Goal: Task Accomplishment & Management: Use online tool/utility

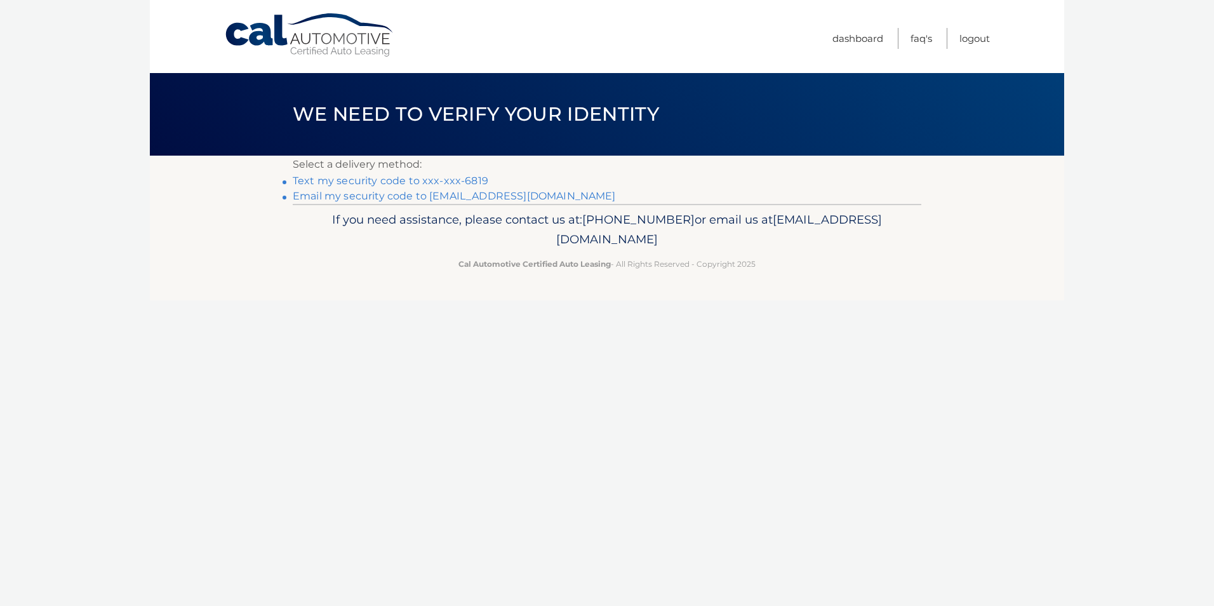
click at [410, 182] on link "Text my security code to xxx-xxx-6819" at bounding box center [391, 181] width 196 height 12
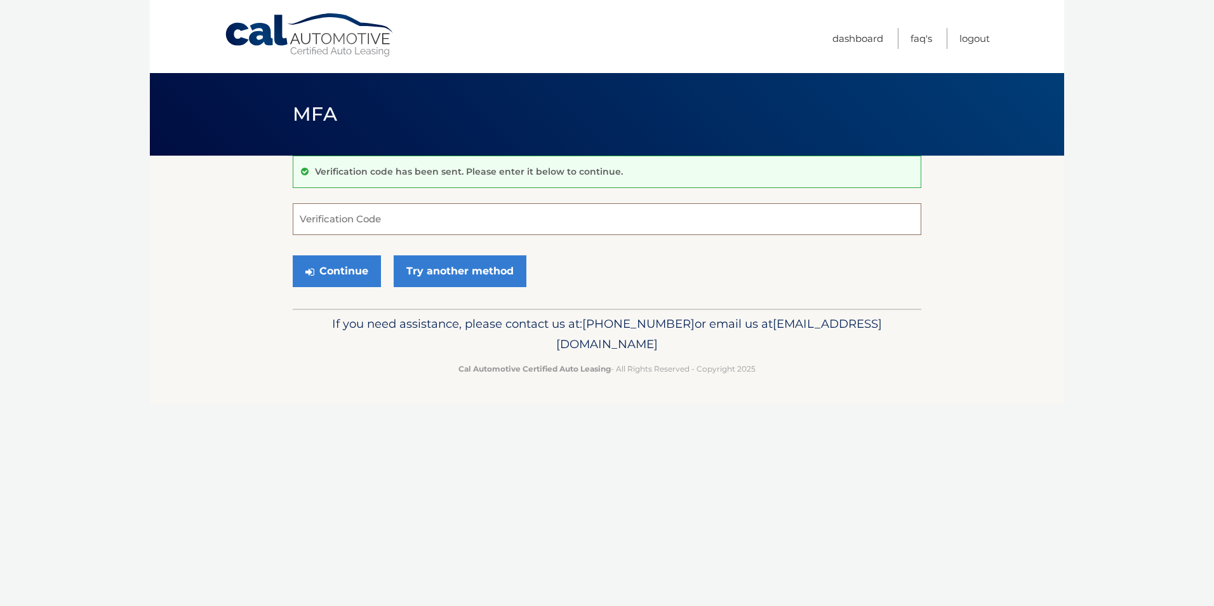
click at [391, 218] on input "Verification Code" at bounding box center [607, 219] width 629 height 32
type input "774309"
click at [330, 278] on button "Continue" at bounding box center [337, 271] width 88 height 32
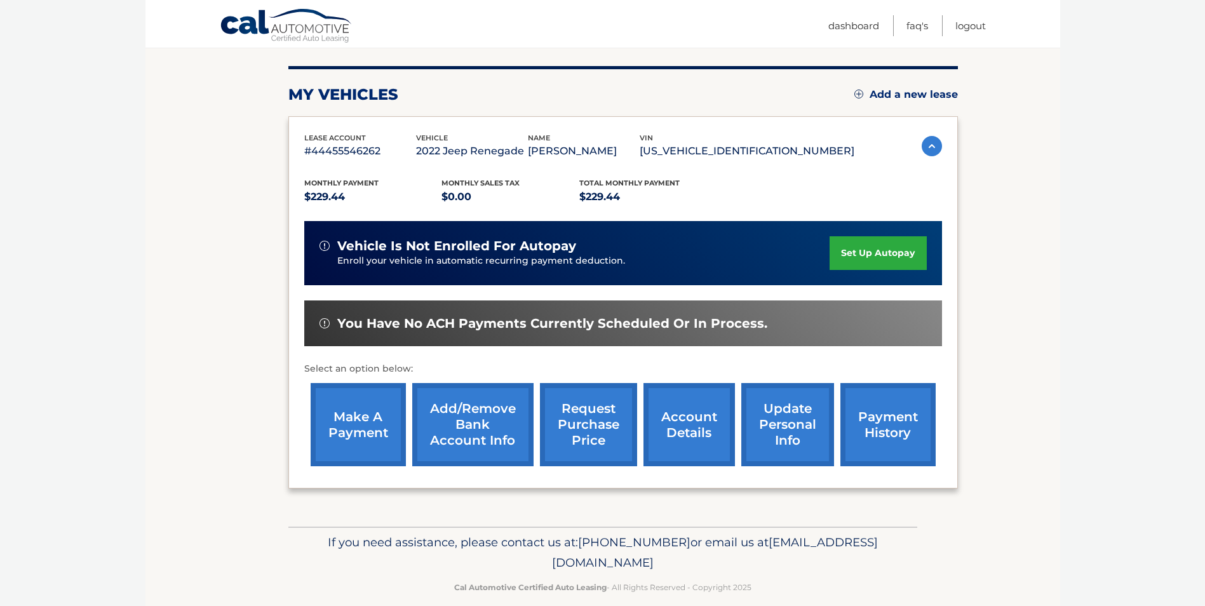
scroll to position [164, 0]
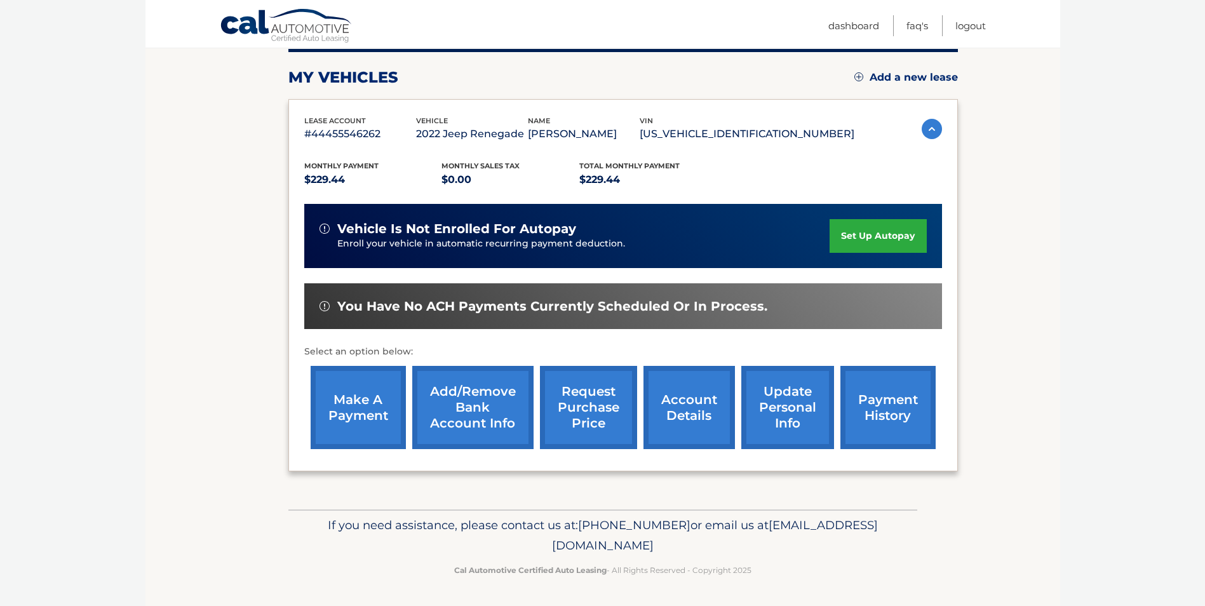
click at [360, 413] on link "make a payment" at bounding box center [358, 407] width 95 height 83
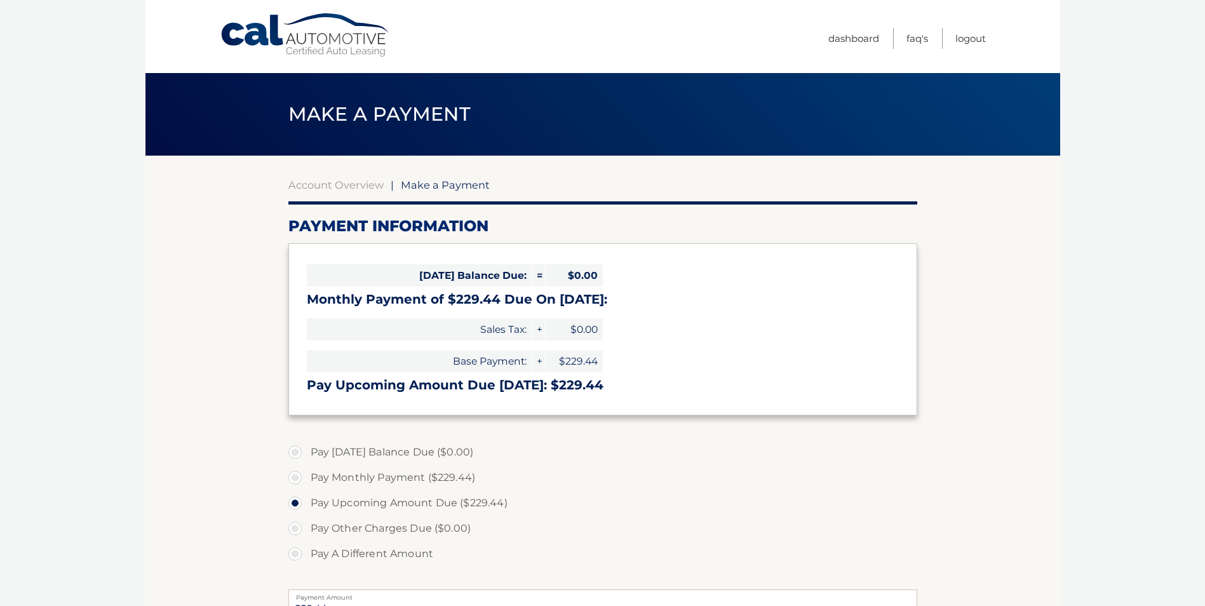
select select "M2YzZGE0M2QtY2FhNC00N2Y0LThmYzQtOGJkMjljNzlkMjI5"
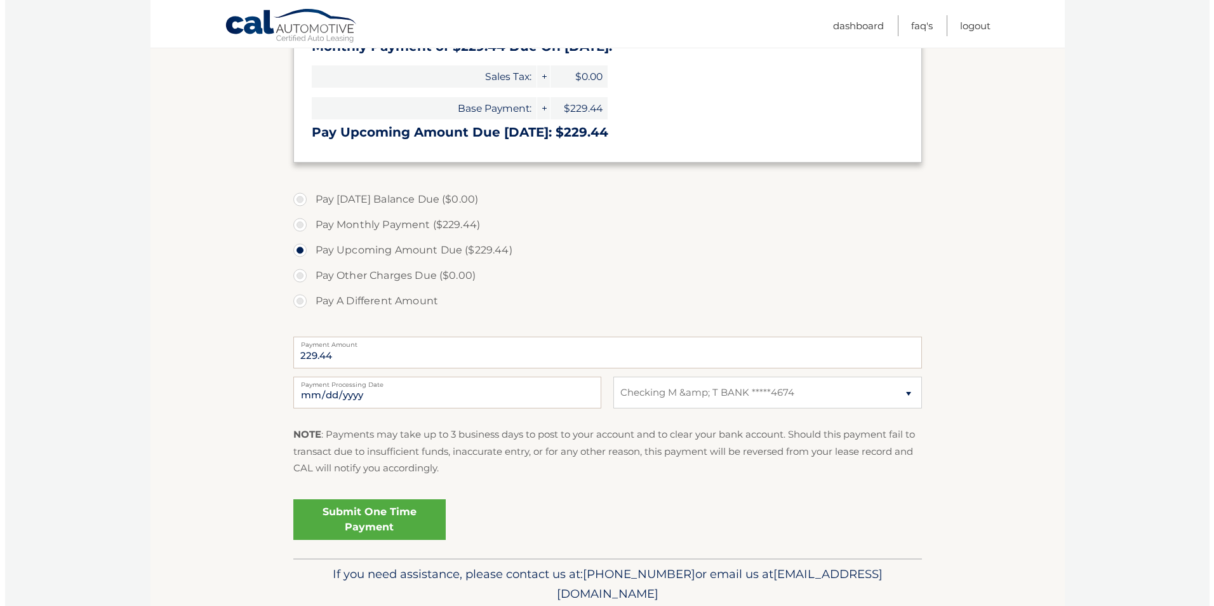
scroll to position [254, 0]
click at [373, 521] on link "Submit One Time Payment" at bounding box center [364, 518] width 152 height 41
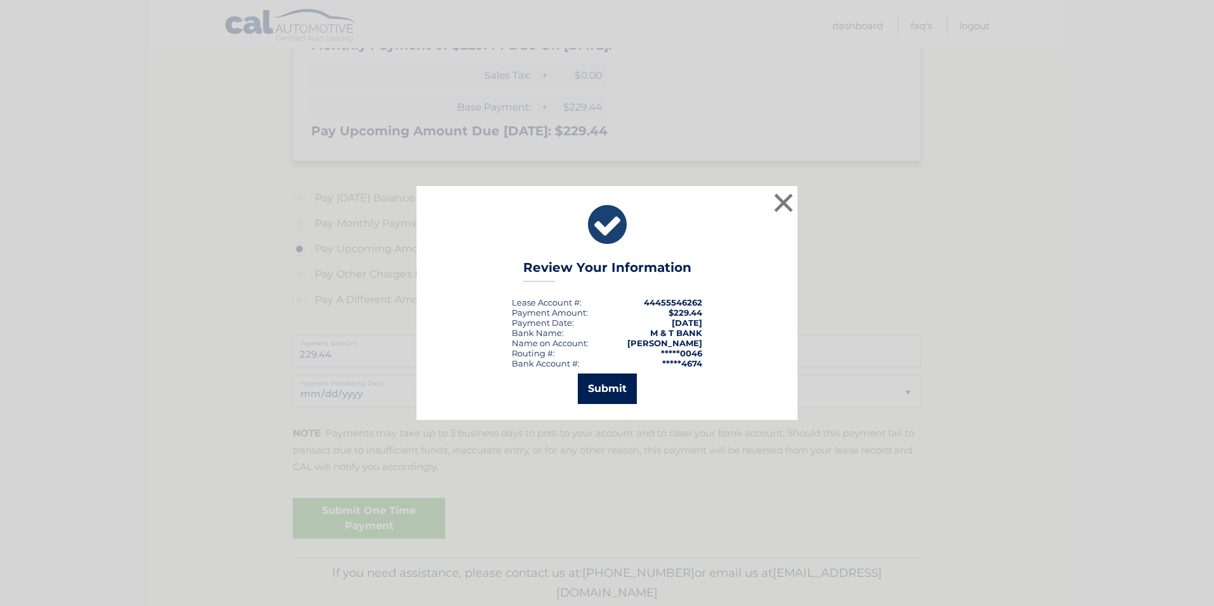
click at [606, 395] on button "Submit" at bounding box center [607, 388] width 59 height 30
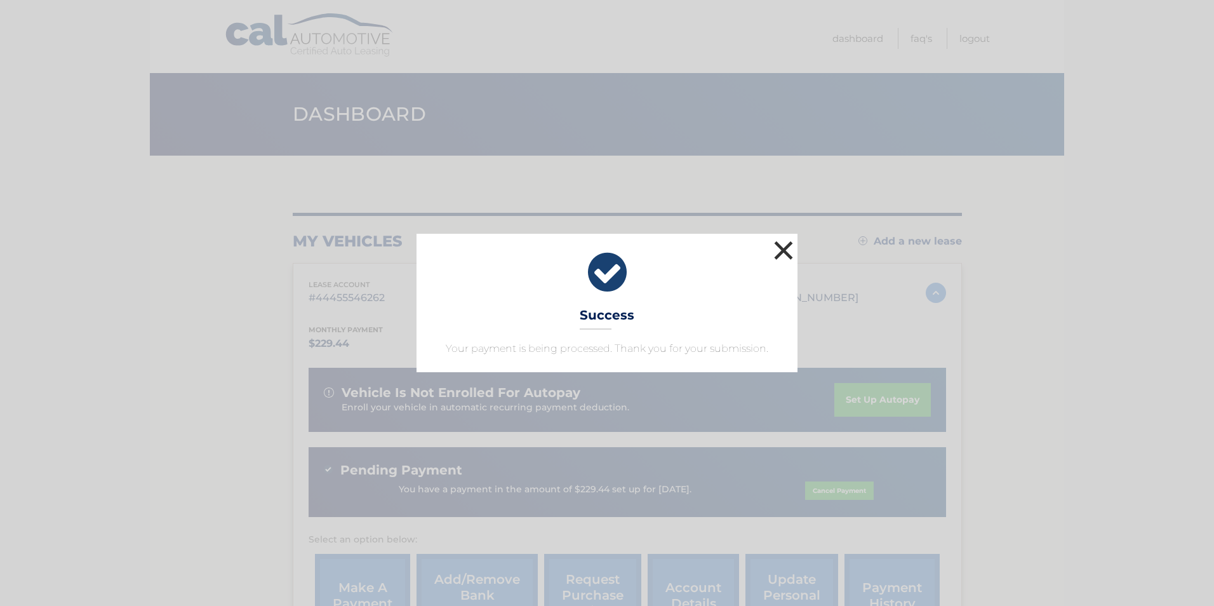
click at [786, 252] on button "×" at bounding box center [783, 250] width 25 height 25
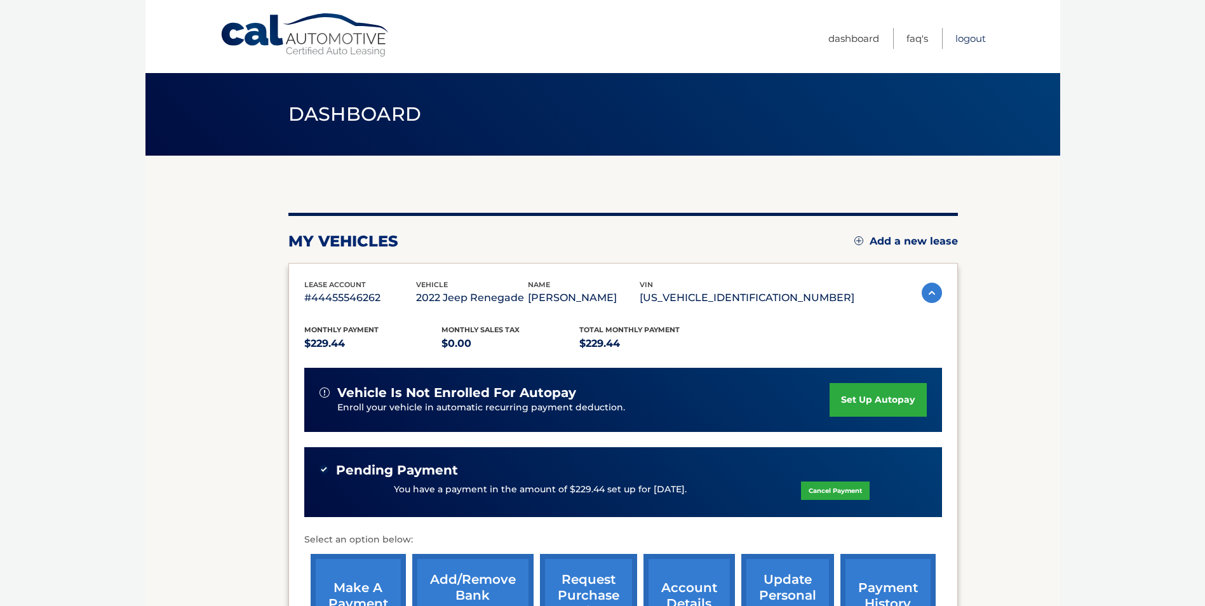
click at [977, 41] on link "Logout" at bounding box center [970, 38] width 30 height 21
